Goal: Contribute content: Contribute content

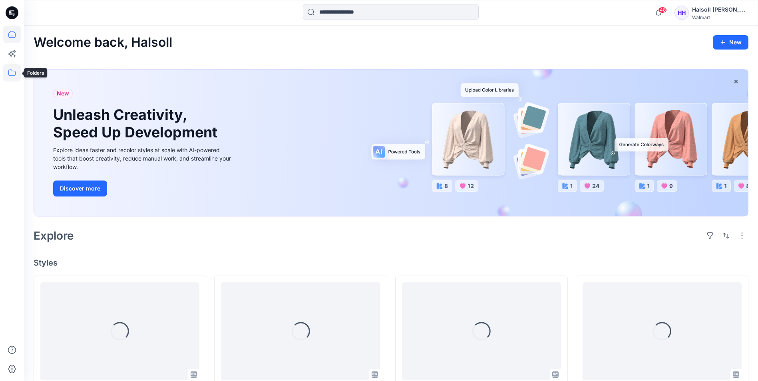
click at [15, 78] on icon at bounding box center [12, 73] width 18 height 18
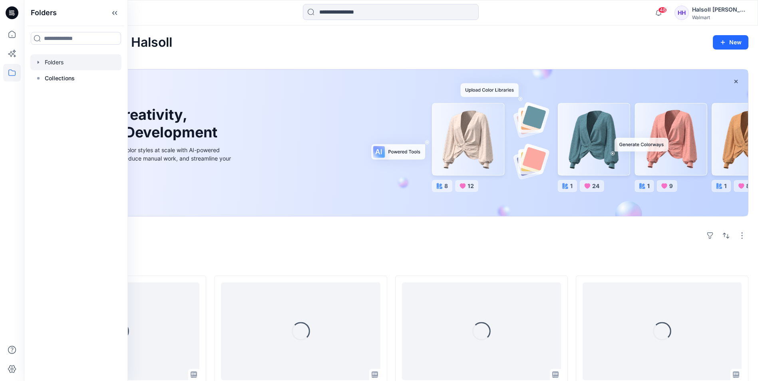
click at [67, 63] on div at bounding box center [75, 62] width 91 height 16
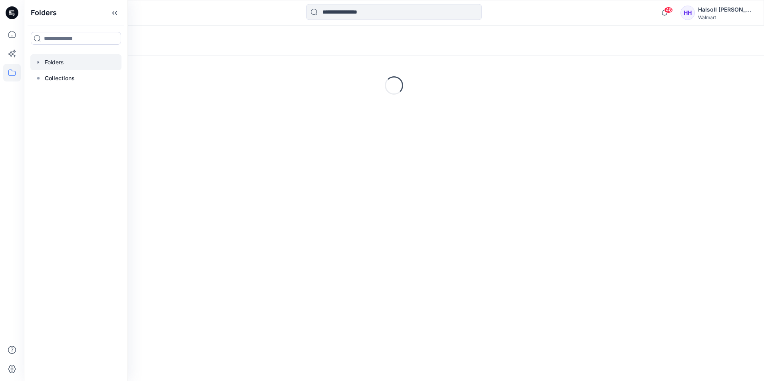
click at [387, 180] on div "Folders Loading..." at bounding box center [394, 204] width 740 height 356
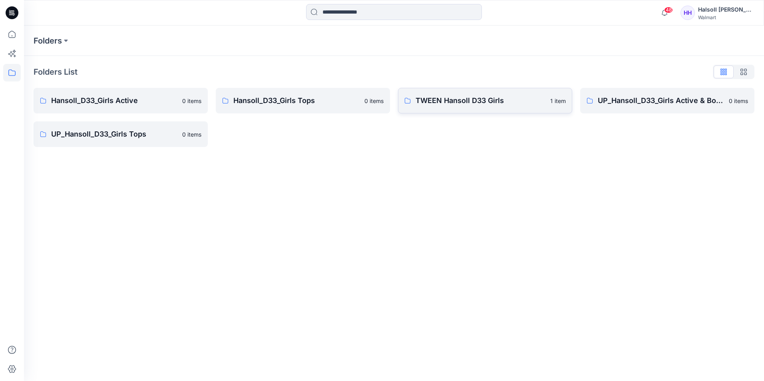
click at [458, 99] on p "TWEEN Hansoll D33 Girls" at bounding box center [480, 100] width 130 height 11
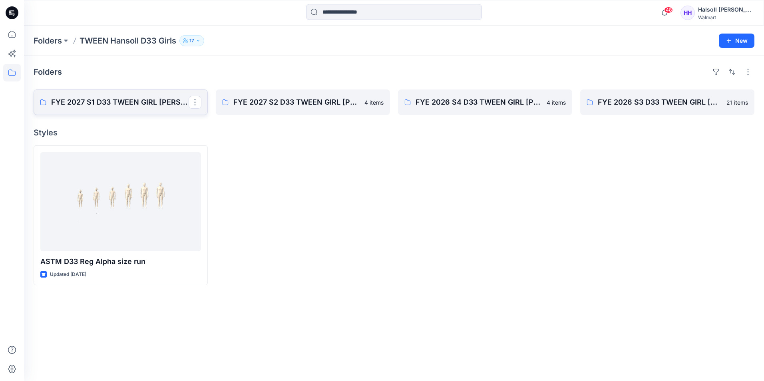
click at [125, 96] on link "FYE 2027 S1 D33 TWEEN GIRL HANSOLL" at bounding box center [121, 102] width 174 height 26
click at [310, 108] on link "FYE 2027 S2 D33 TWEEN GIRL [PERSON_NAME]" at bounding box center [303, 102] width 174 height 26
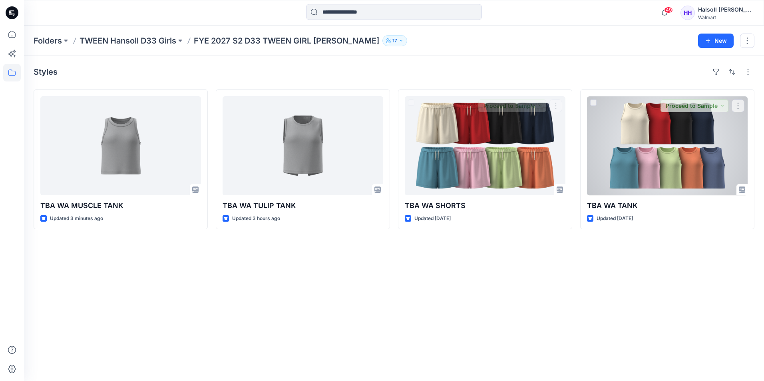
click at [646, 152] on div at bounding box center [667, 145] width 161 height 99
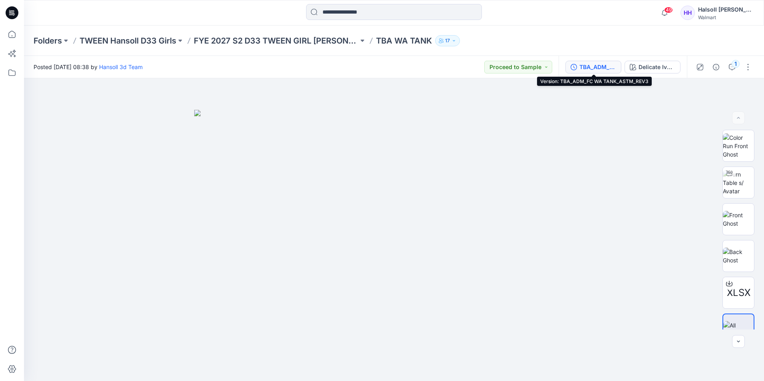
click at [605, 64] on div "TBA_ADM_FC WA TANK_ASTM_REV3" at bounding box center [597, 67] width 37 height 9
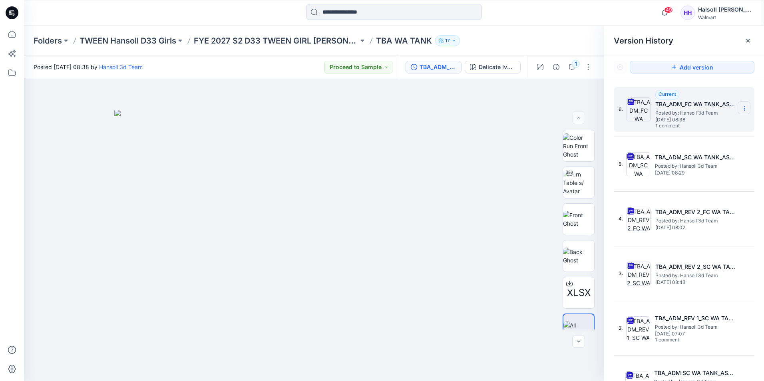
click at [741, 111] on icon at bounding box center [744, 108] width 6 height 6
click at [628, 189] on div "6. Current TBA_ADM_FC WA TANK_ASTM_REV3 Posted by: Hansoll 3d Team Thursday, Ju…" at bounding box center [684, 246] width 141 height 318
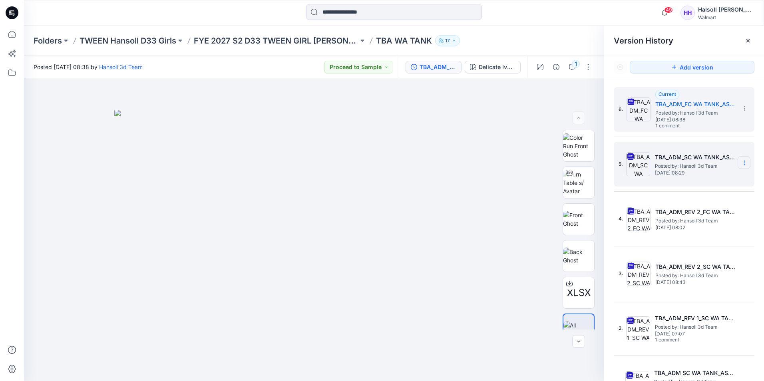
click at [741, 163] on icon at bounding box center [744, 163] width 6 height 6
click at [704, 208] on span "Rename Version" at bounding box center [691, 211] width 42 height 10
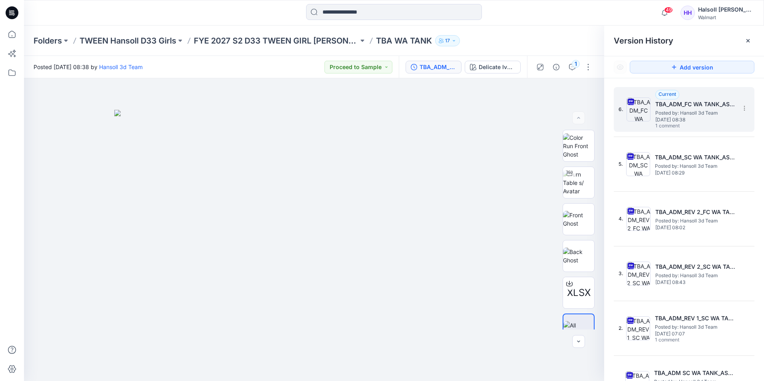
click at [708, 113] on span "Posted by: Hansoll 3d Team" at bounding box center [695, 113] width 80 height 8
click at [281, 35] on p "FYE 2027 S2 D33 TWEEN GIRL [PERSON_NAME]" at bounding box center [276, 40] width 165 height 11
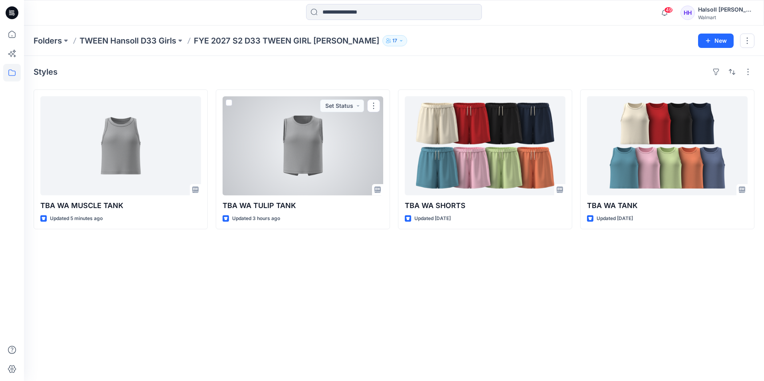
click at [288, 148] on div at bounding box center [303, 145] width 161 height 99
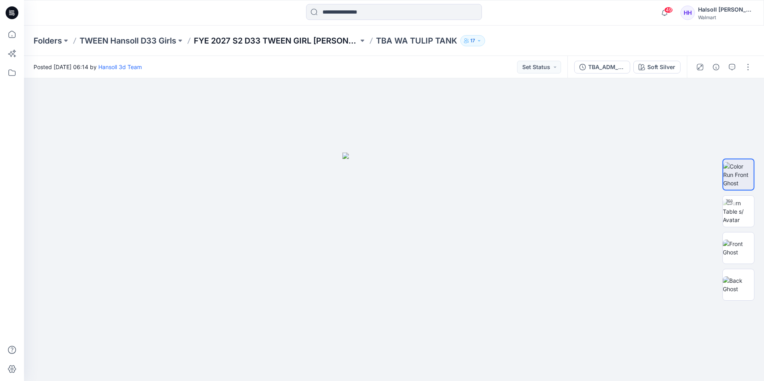
click at [307, 39] on p "FYE 2027 S2 D33 TWEEN GIRL [PERSON_NAME]" at bounding box center [276, 40] width 165 height 11
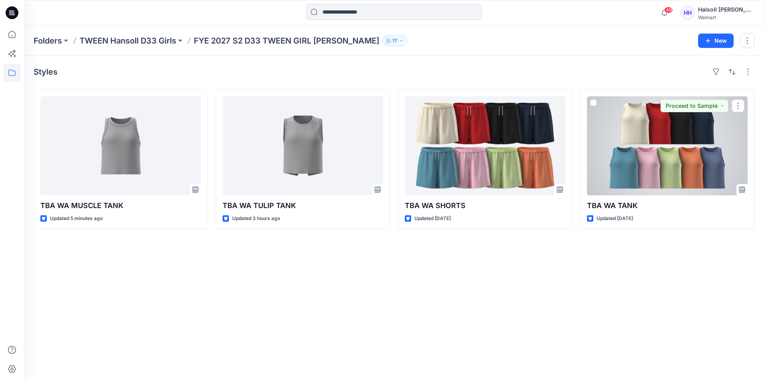
click at [658, 164] on div at bounding box center [667, 145] width 161 height 99
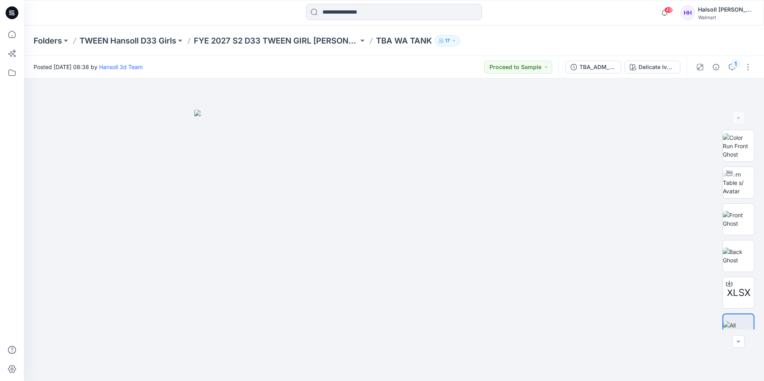
click at [709, 70] on div "1" at bounding box center [724, 67] width 74 height 22
click at [714, 69] on icon "button" at bounding box center [716, 67] width 6 height 6
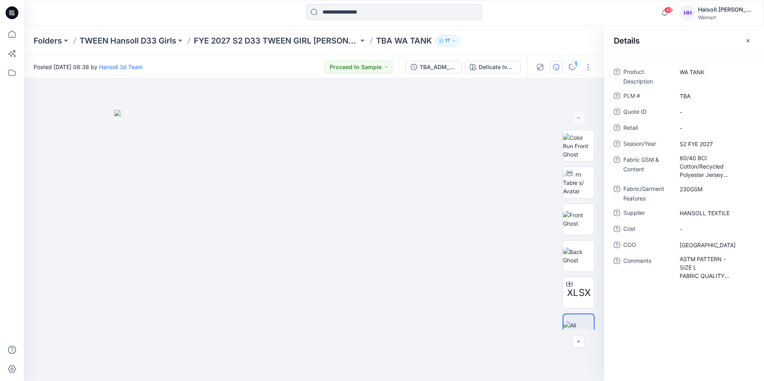
click at [709, 346] on div "Product Description WA TANK PLM # TBA Quote ID - Retail - Season/Year S2 FYE 20…" at bounding box center [684, 218] width 160 height 325
click at [700, 173] on Content "60/40 BCI Cotton/Recycled Polyester Jersey 230GSM" at bounding box center [715, 166] width 70 height 25
click at [705, 171] on textarea "**********" at bounding box center [714, 165] width 80 height 25
click at [686, 295] on div "Product Description WA TANK PLM # TBA Quote ID - Retail - Season/Year S2 FYE 20…" at bounding box center [684, 218] width 160 height 325
click at [302, 40] on p "FYE 2027 S2 D33 TWEEN GIRL [PERSON_NAME]" at bounding box center [276, 40] width 165 height 11
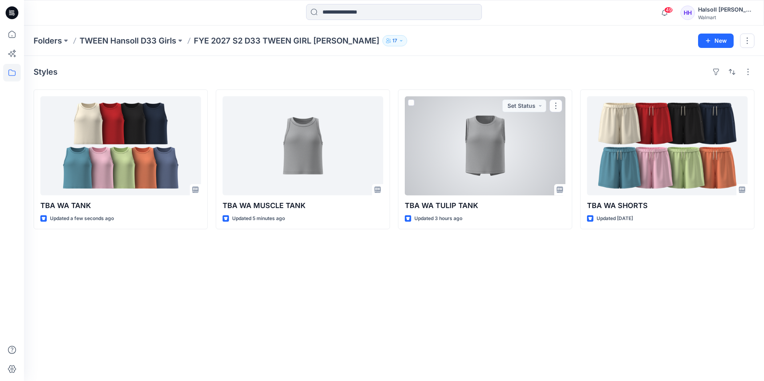
click at [494, 163] on div at bounding box center [485, 145] width 161 height 99
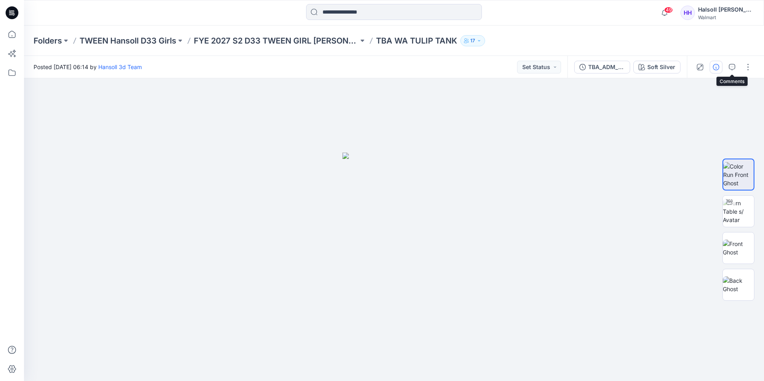
click at [717, 64] on icon "button" at bounding box center [716, 67] width 6 height 6
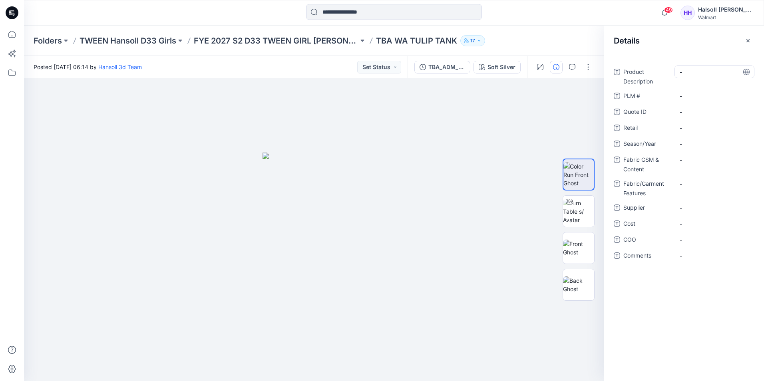
click at [696, 73] on Description "-" at bounding box center [715, 72] width 70 height 8
type textarea "*"
click at [692, 71] on Description "-" at bounding box center [715, 72] width 70 height 8
type textarea "**********"
click at [697, 92] on \ "-" at bounding box center [715, 96] width 70 height 8
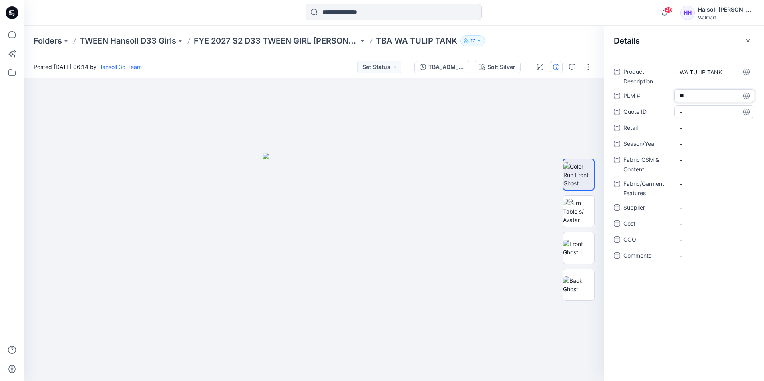
type textarea "***"
click at [708, 113] on ID "-" at bounding box center [715, 112] width 70 height 8
click at [708, 128] on span "-" at bounding box center [715, 128] width 70 height 8
click at [708, 138] on div "-" at bounding box center [714, 143] width 80 height 13
type textarea "**********"
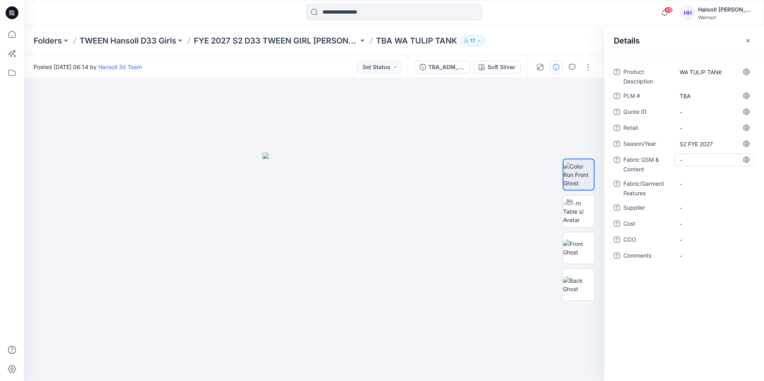
click at [687, 163] on Content "-" at bounding box center [715, 160] width 70 height 8
type textarea "**********"
click at [686, 184] on div "-" at bounding box center [714, 189] width 80 height 13
type textarea "******"
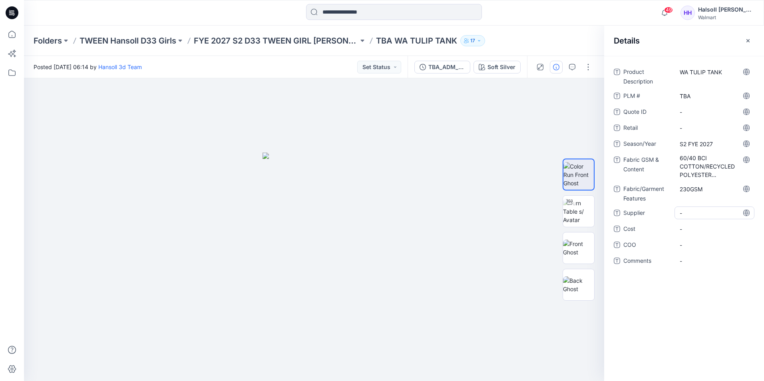
click at [691, 215] on span "-" at bounding box center [715, 213] width 70 height 8
type textarea "**********"
click at [702, 249] on div "-" at bounding box center [714, 245] width 80 height 13
type textarea "*******"
click at [694, 256] on div "-" at bounding box center [714, 260] width 80 height 13
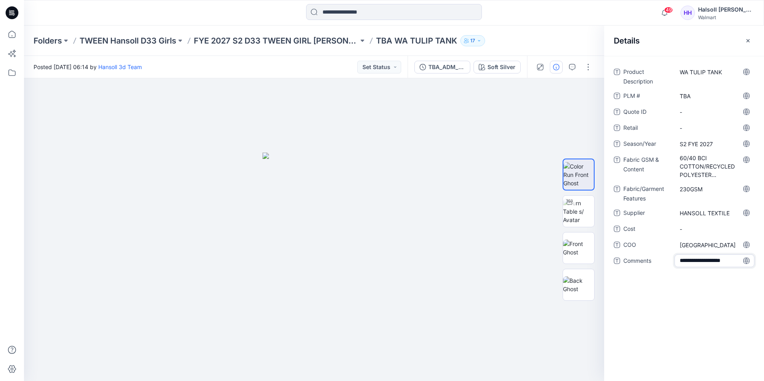
type textarea "**********"
click at [582, 72] on button "button" at bounding box center [588, 67] width 13 height 13
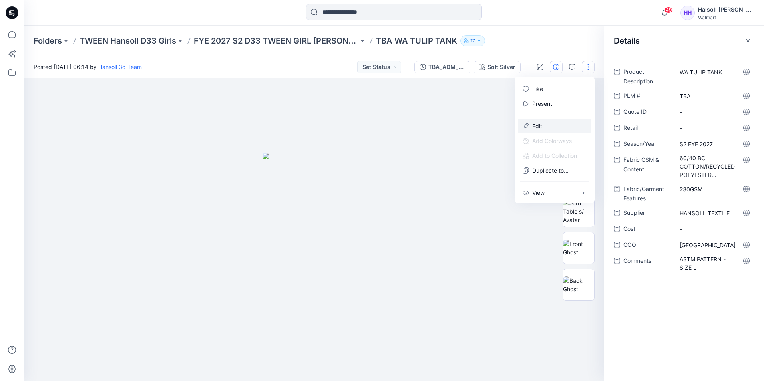
click at [558, 124] on button "Edit" at bounding box center [555, 126] width 74 height 15
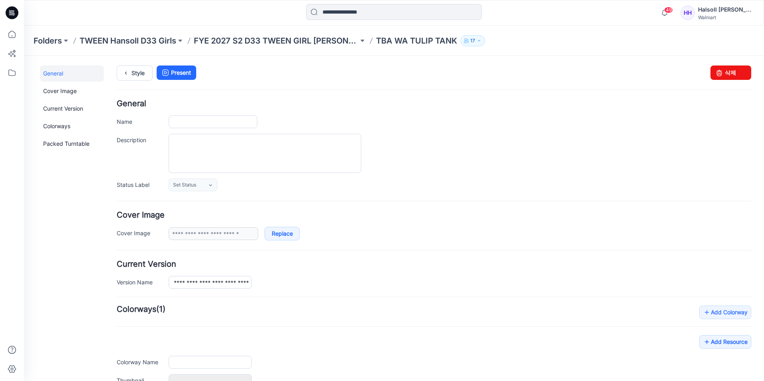
type input "**********"
drag, startPoint x: 632, startPoint y: 201, endPoint x: 429, endPoint y: 207, distance: 202.6
click at [632, 201] on hr at bounding box center [434, 201] width 634 height 1
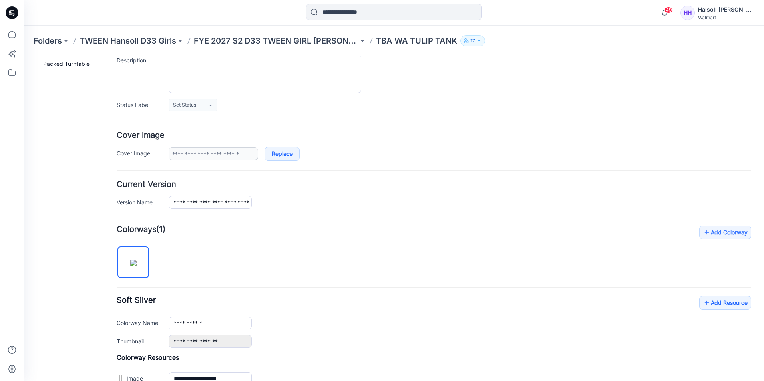
scroll to position [160, 0]
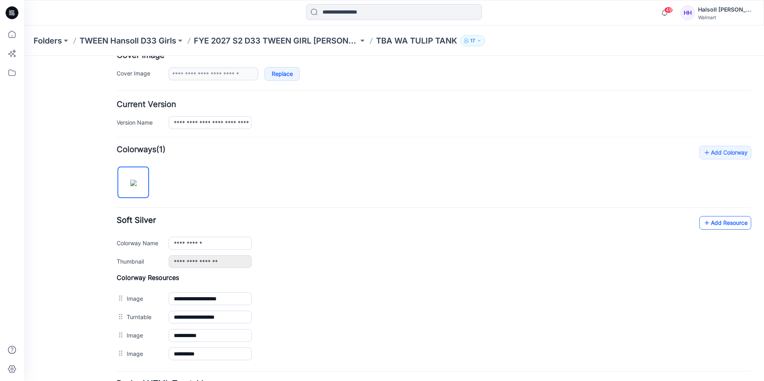
click at [717, 227] on link "Add Resource" at bounding box center [725, 223] width 52 height 14
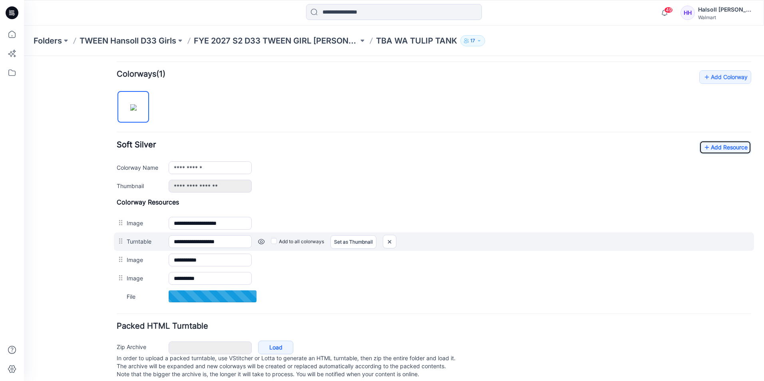
scroll to position [240, 0]
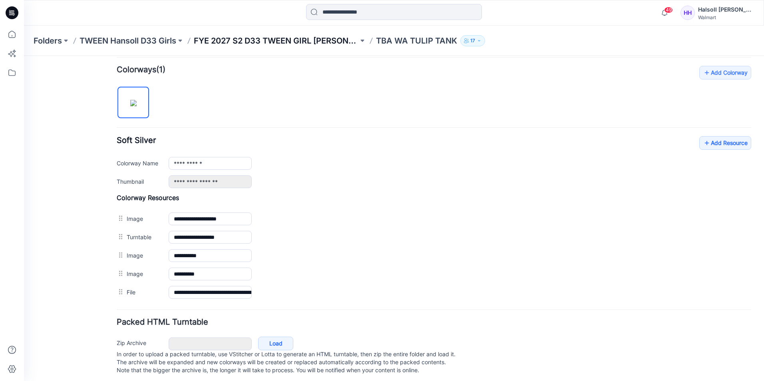
click at [275, 44] on p "FYE 2027 S2 D33 TWEEN GIRL [PERSON_NAME]" at bounding box center [276, 40] width 165 height 11
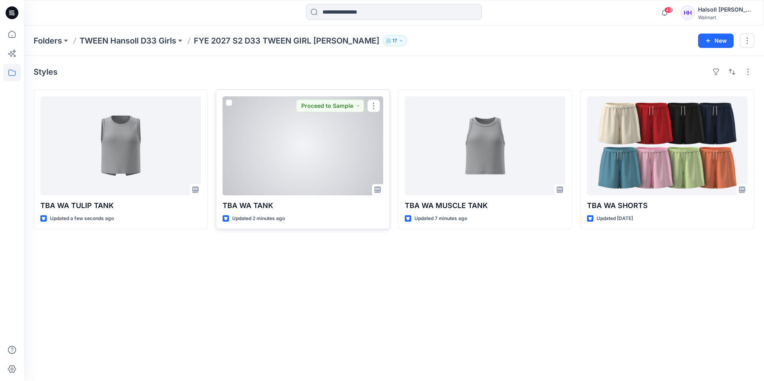
click at [341, 152] on div at bounding box center [303, 145] width 161 height 99
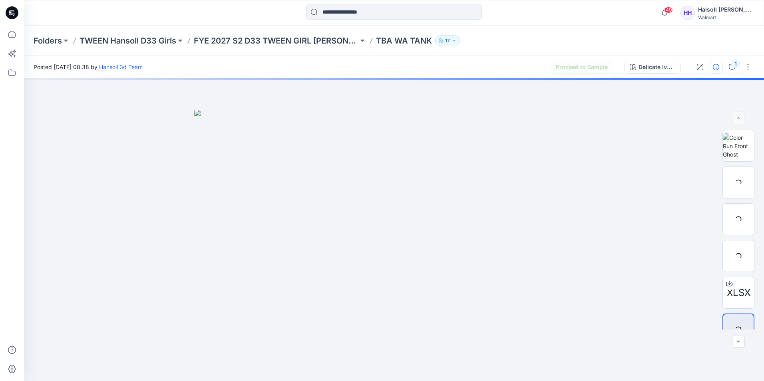
click at [710, 67] on button "button" at bounding box center [716, 67] width 13 height 13
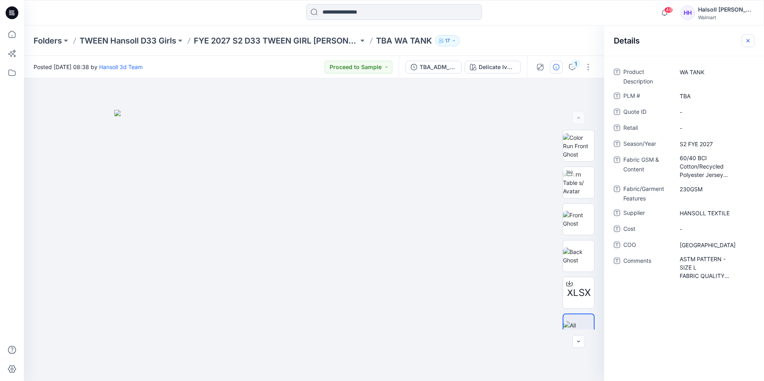
click at [746, 39] on icon "button" at bounding box center [748, 41] width 6 height 6
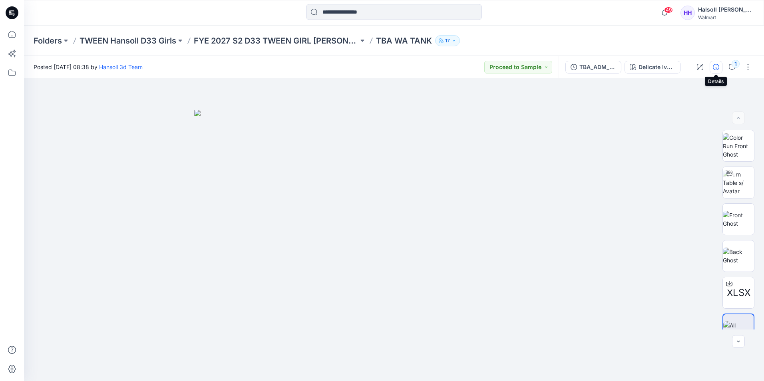
click at [716, 67] on icon "button" at bounding box center [716, 67] width 6 height 6
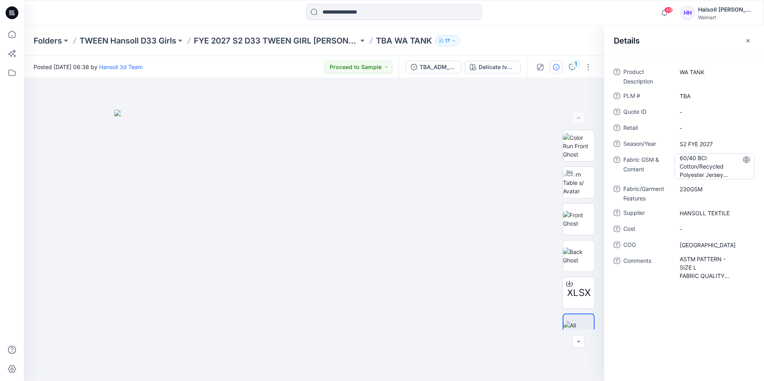
click at [713, 173] on Content "60/40 BCI Cotton/Recycled Polyester Jersey 230GSM" at bounding box center [715, 166] width 70 height 25
click at [711, 167] on textarea "**********" at bounding box center [714, 165] width 80 height 25
type textarea "**********"
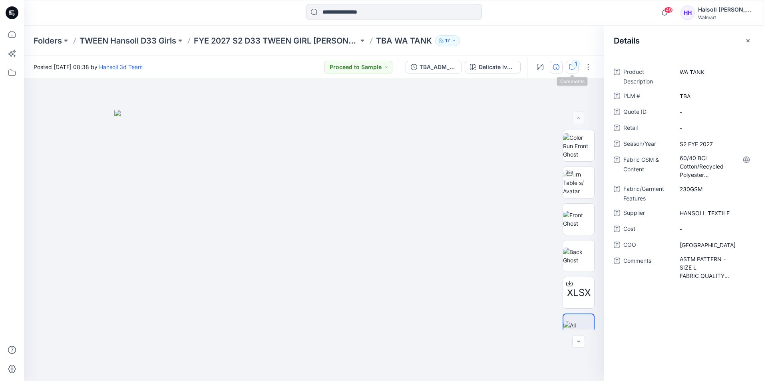
click at [568, 69] on button "1" at bounding box center [572, 67] width 13 height 13
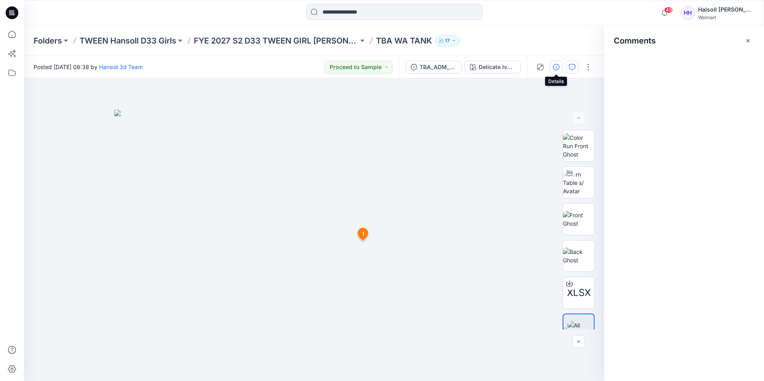
click at [556, 70] on icon "button" at bounding box center [556, 67] width 6 height 6
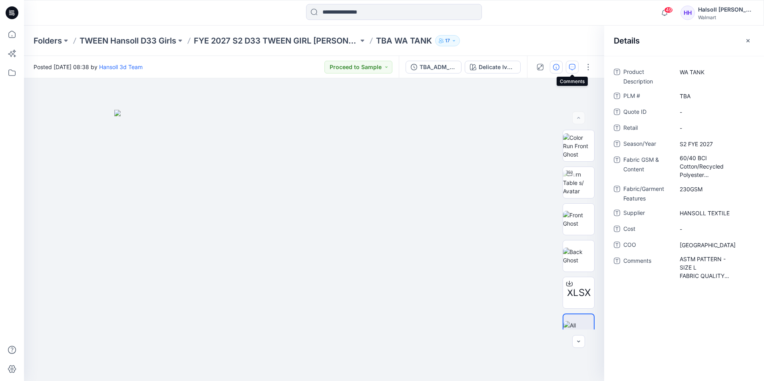
click at [568, 68] on button "button" at bounding box center [572, 67] width 13 height 13
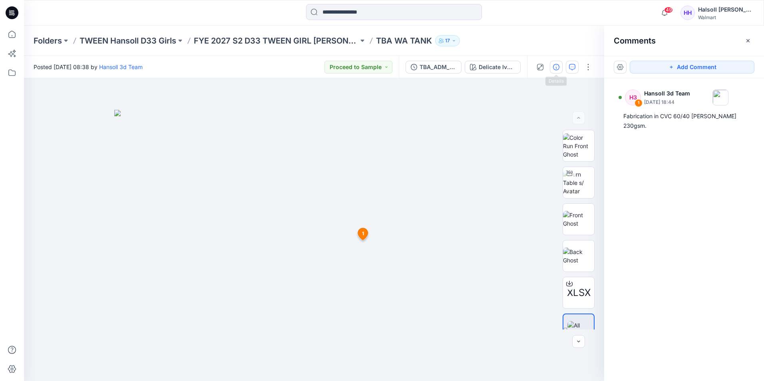
click at [559, 68] on button "button" at bounding box center [556, 67] width 13 height 13
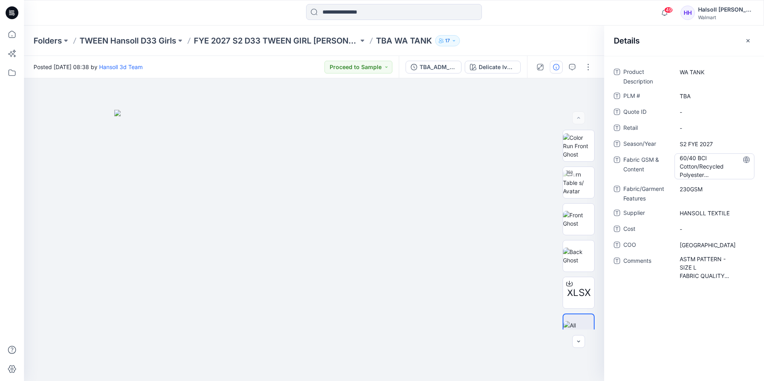
click at [715, 167] on Content "60/40 BCI Cotton/Recycled Polyester TERRY 230GSM" at bounding box center [715, 166] width 70 height 25
click at [715, 166] on textarea "**********" at bounding box center [714, 165] width 80 height 25
click at [716, 174] on textarea "**********" at bounding box center [714, 165] width 80 height 25
click at [748, 325] on div "**********" at bounding box center [684, 218] width 160 height 325
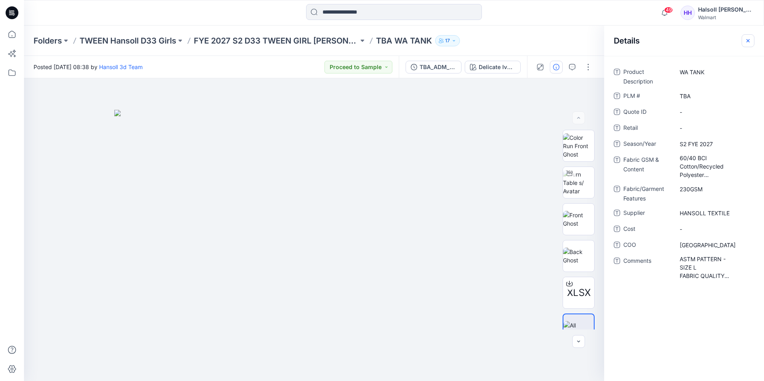
click at [746, 40] on icon "button" at bounding box center [748, 41] width 6 height 6
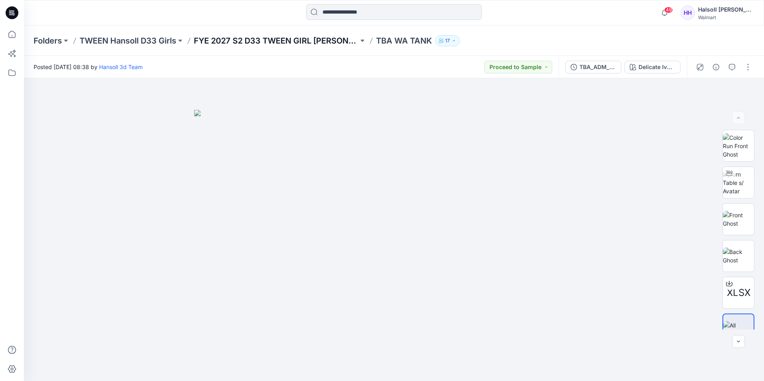
click at [272, 42] on p "FYE 2027 S2 D33 TWEEN GIRL [PERSON_NAME]" at bounding box center [276, 40] width 165 height 11
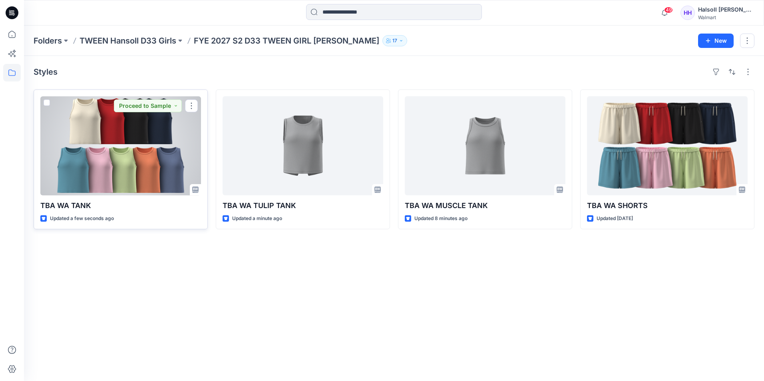
click at [102, 133] on div at bounding box center [120, 145] width 161 height 99
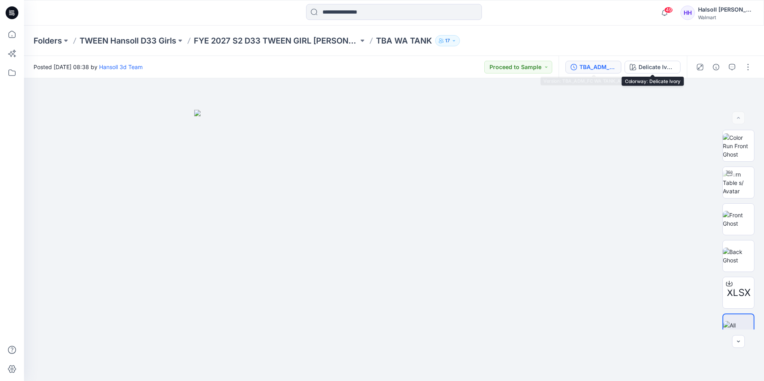
click at [602, 68] on div "TBA_ADM_FC WA TANK_ASTM_REV3" at bounding box center [597, 67] width 37 height 9
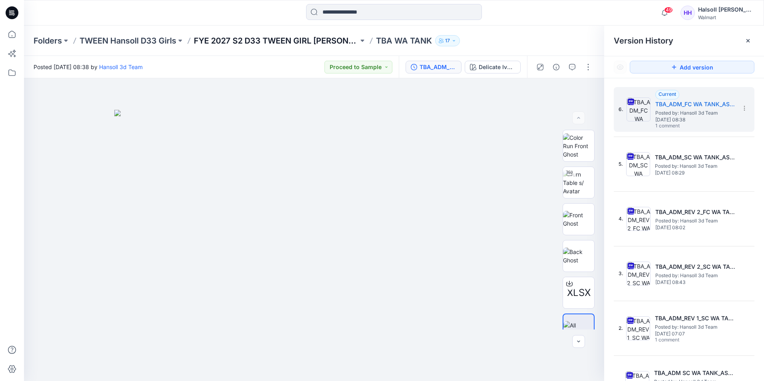
click at [319, 43] on p "FYE 2027 S2 D33 TWEEN GIRL [PERSON_NAME]" at bounding box center [276, 40] width 165 height 11
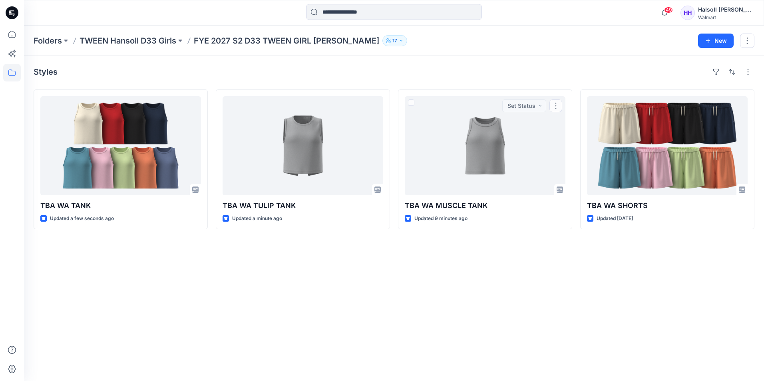
click at [593, 27] on div "Folders TWEEN Hansoll D33 Girls FYE 2027 S2 D33 TWEEN GIRL HANSOLL 17 New" at bounding box center [394, 41] width 740 height 30
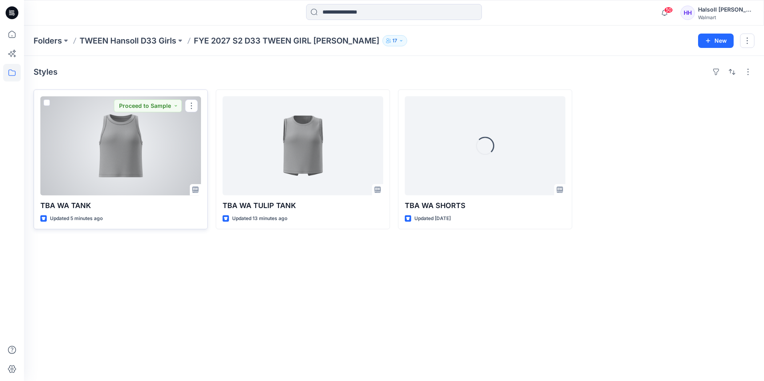
click at [128, 160] on div at bounding box center [120, 145] width 161 height 99
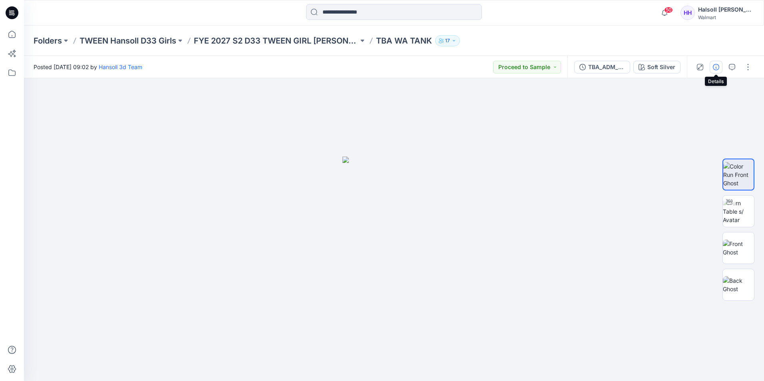
click at [719, 67] on button "button" at bounding box center [716, 67] width 13 height 13
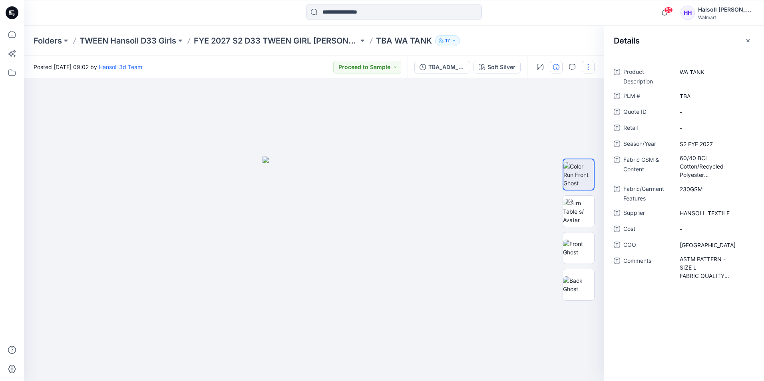
click at [591, 68] on button "button" at bounding box center [588, 67] width 13 height 13
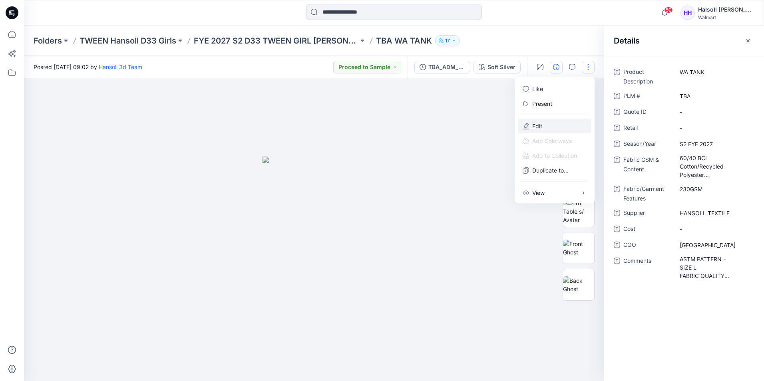
click at [545, 130] on button "Edit" at bounding box center [555, 126] width 74 height 15
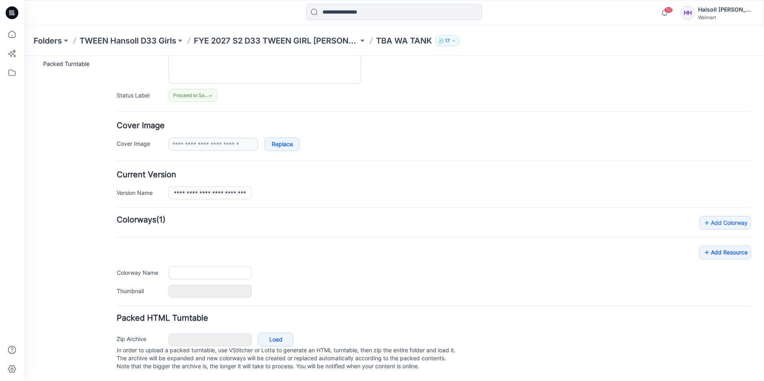
type input "**********"
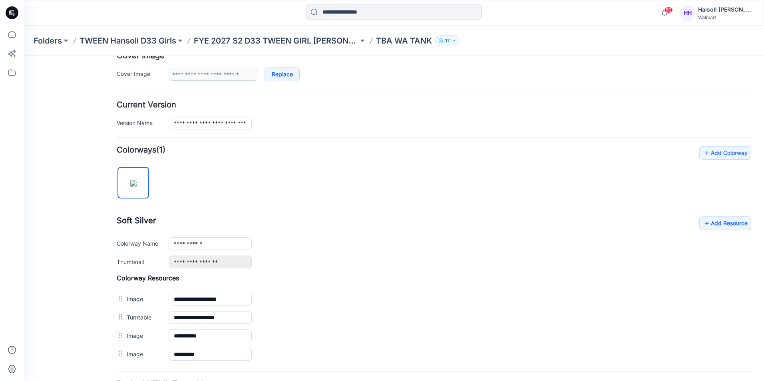
scroll to position [233, 0]
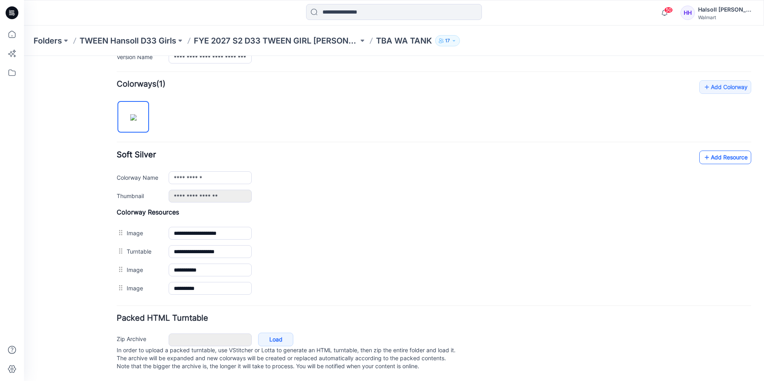
click at [719, 151] on link "Add Resource" at bounding box center [725, 158] width 52 height 14
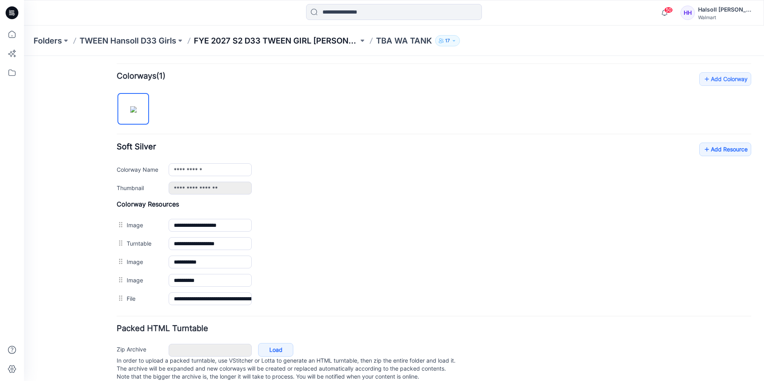
click at [328, 43] on p "FYE 2027 S2 D33 TWEEN GIRL [PERSON_NAME]" at bounding box center [276, 40] width 165 height 11
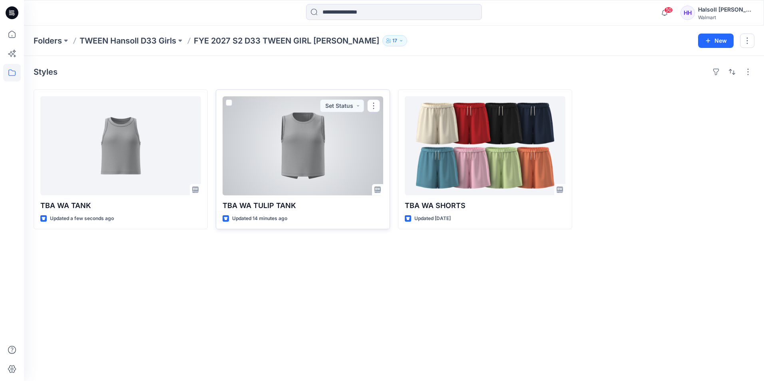
click at [304, 145] on div at bounding box center [303, 145] width 161 height 99
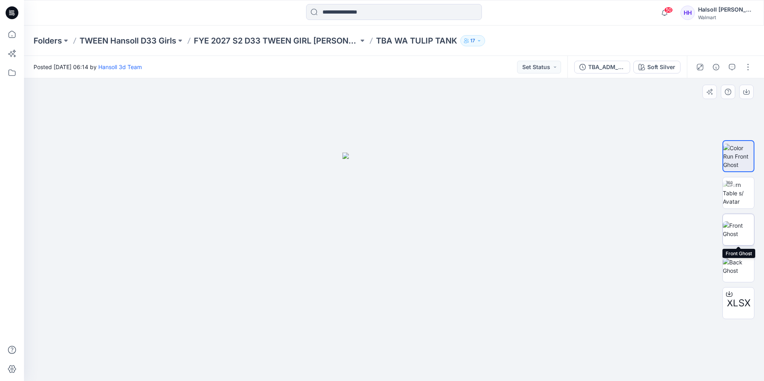
click at [742, 228] on img at bounding box center [738, 229] width 31 height 17
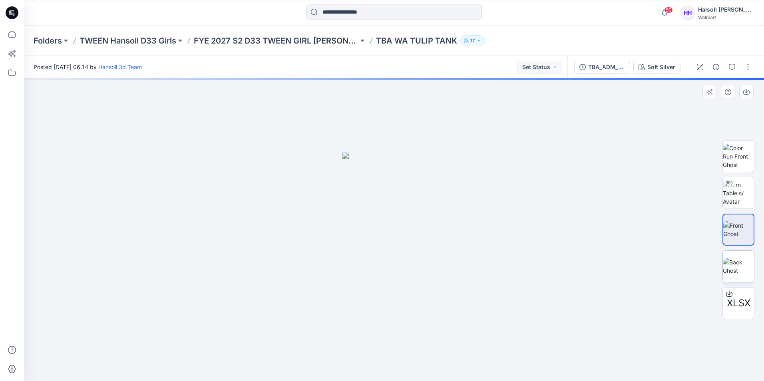
click at [736, 260] on img at bounding box center [738, 266] width 31 height 17
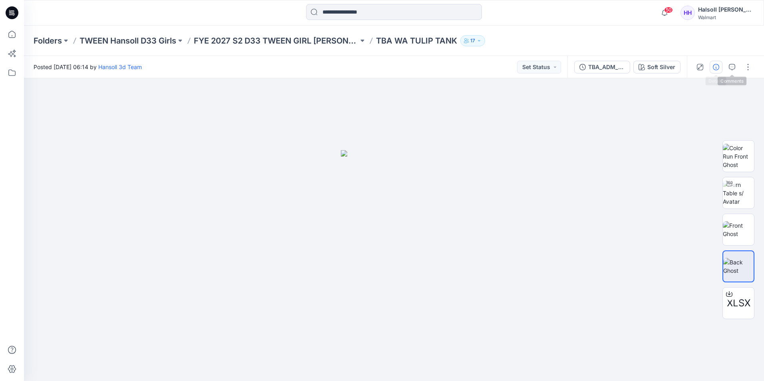
click at [720, 66] on button "button" at bounding box center [716, 67] width 13 height 13
